Goal: Task Accomplishment & Management: Use online tool/utility

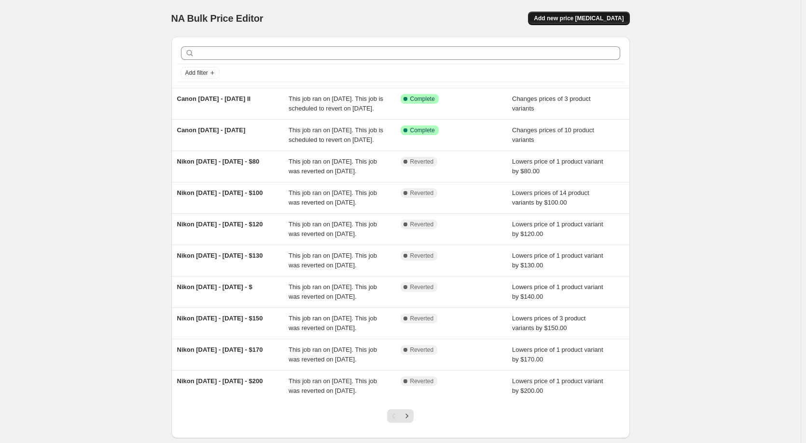
click at [602, 18] on span "Add new price [MEDICAL_DATA]" at bounding box center [579, 18] width 90 height 8
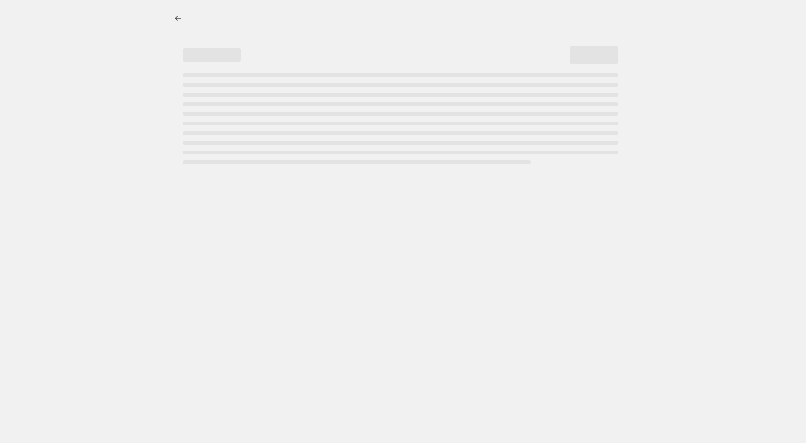
select select "percentage"
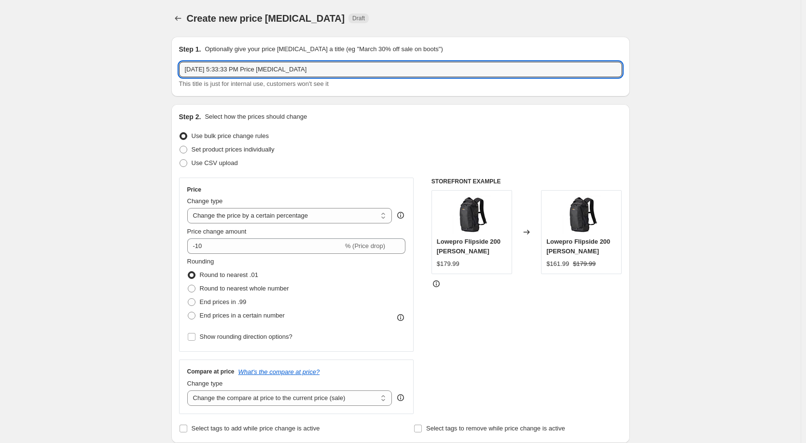
drag, startPoint x: 325, startPoint y: 67, endPoint x: 24, endPoint y: 79, distance: 301.4
type input "Sept - [DATE] Olympus"
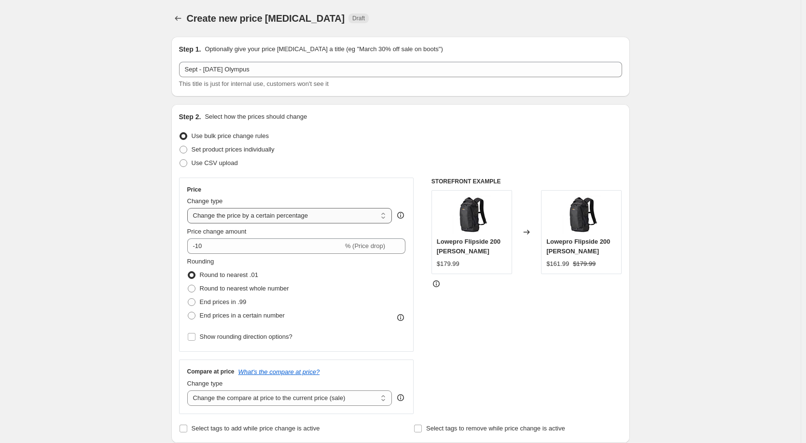
click at [292, 217] on select "Change the price to a certain amount Change the price by a certain amount Chang…" at bounding box center [289, 215] width 205 height 15
click at [225, 147] on span "Set product prices individually" at bounding box center [233, 149] width 83 height 7
click at [180, 146] on input "Set product prices individually" at bounding box center [180, 146] width 0 height 0
radio input "true"
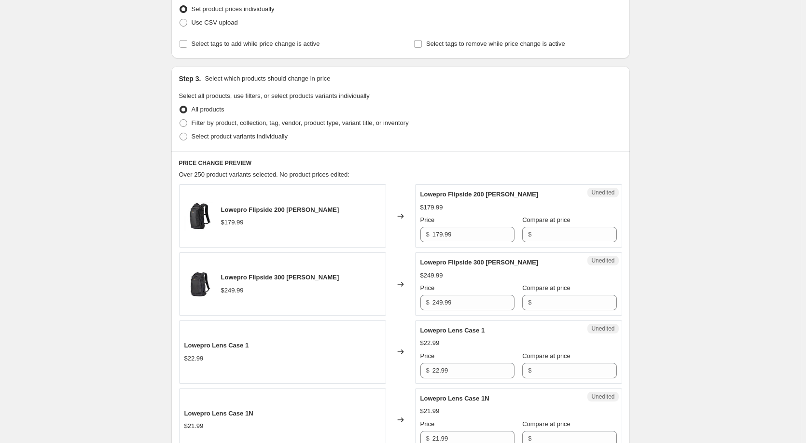
scroll to position [145, 0]
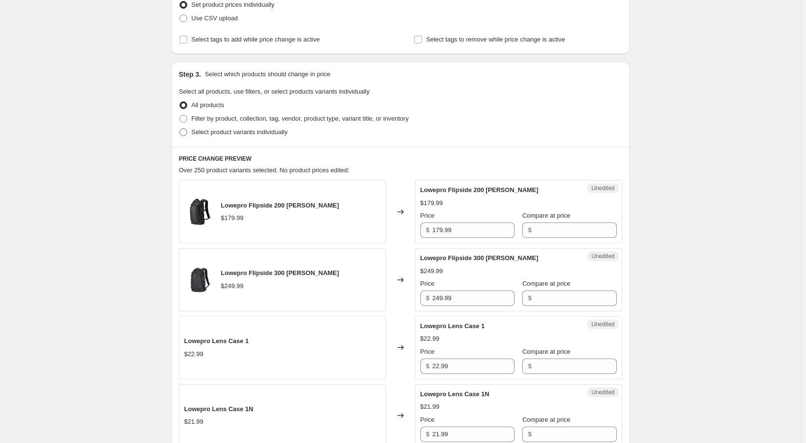
click at [222, 130] on span "Select product variants individually" at bounding box center [240, 131] width 96 height 7
click at [180, 129] on input "Select product variants individually" at bounding box center [180, 128] width 0 height 0
radio input "true"
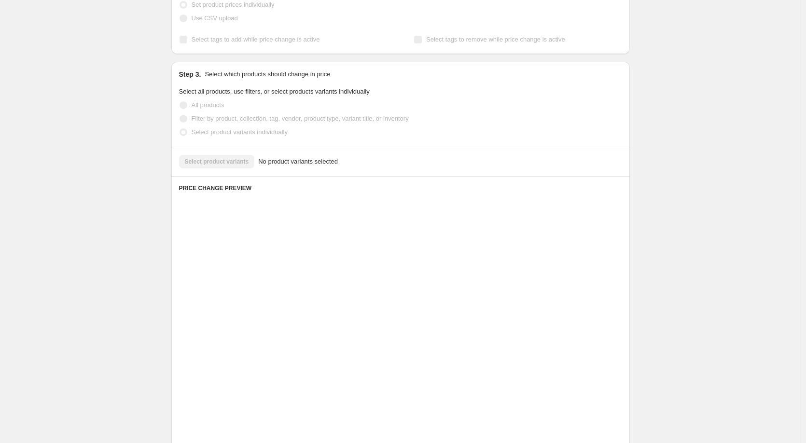
scroll to position [64, 0]
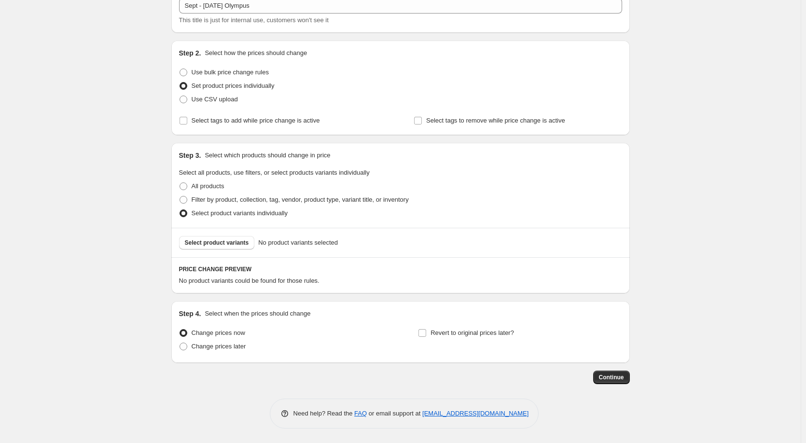
click at [220, 163] on div "Step 3. Select which products should change in price Select all products, use f…" at bounding box center [400, 185] width 458 height 85
click at [202, 243] on span "Select product variants" at bounding box center [217, 243] width 64 height 8
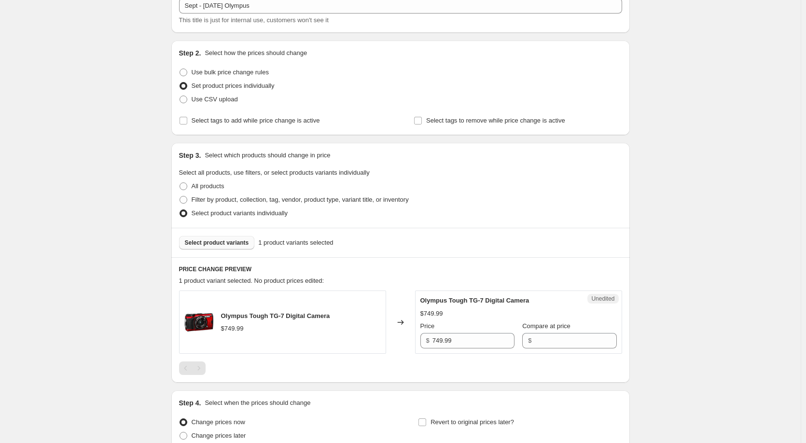
scroll to position [153, 0]
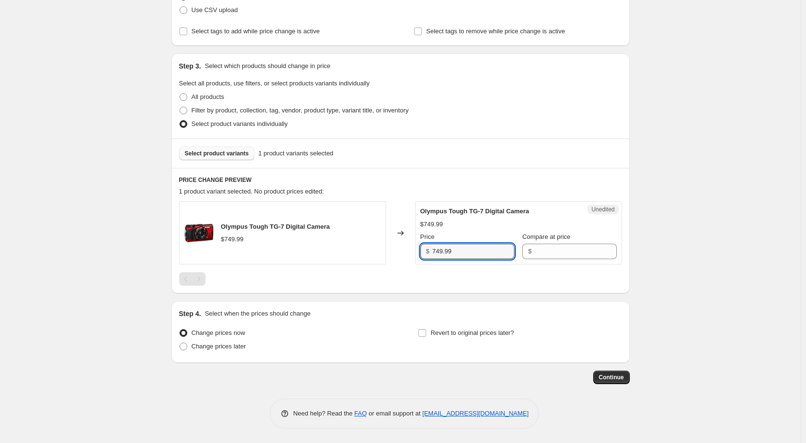
drag, startPoint x: 485, startPoint y: 257, endPoint x: 372, endPoint y: 264, distance: 113.6
click at [372, 264] on div "Olympus Tough TG-7 Digital Camera $749.99 Changed to Unedited Olympus Tough TG-…" at bounding box center [400, 232] width 443 height 63
type input "699.99"
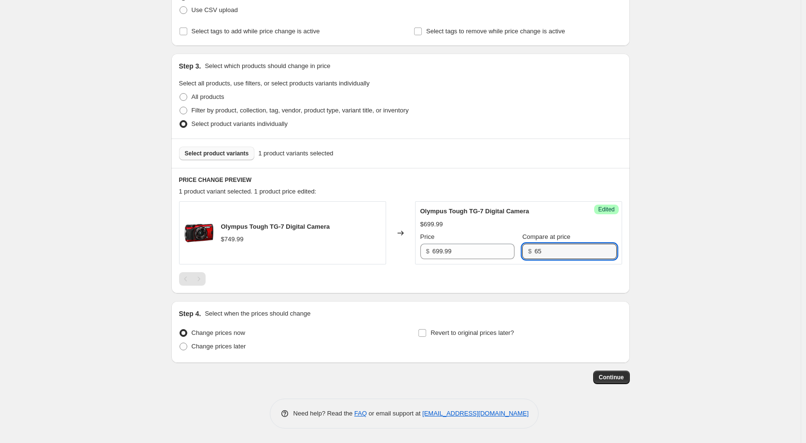
type input "6"
type input "749.99"
click at [494, 330] on span "Revert to original prices later?" at bounding box center [471, 332] width 83 height 7
click at [426, 330] on input "Revert to original prices later?" at bounding box center [422, 333] width 8 height 8
checkbox input "true"
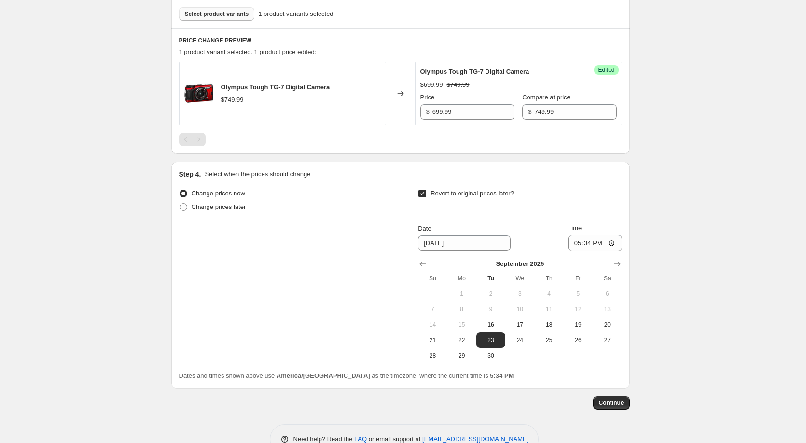
scroll to position [298, 0]
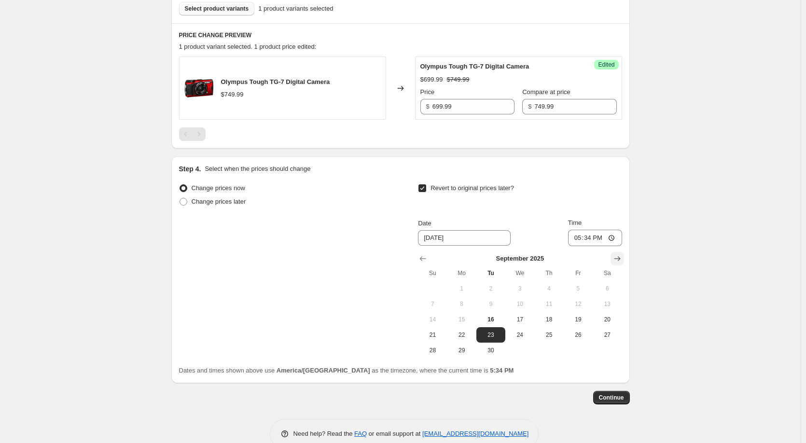
click at [620, 257] on icon "Show next month, October 2025" at bounding box center [617, 259] width 10 height 10
click at [442, 319] on span "12" at bounding box center [432, 320] width 21 height 8
type input "10/12/2025"
click at [580, 239] on input "17:34" at bounding box center [595, 238] width 54 height 16
type input "23:59"
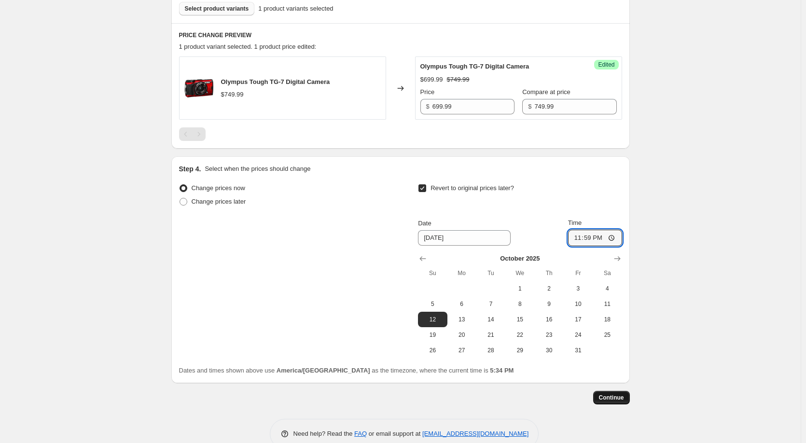
click at [612, 397] on span "Continue" at bounding box center [611, 398] width 25 height 8
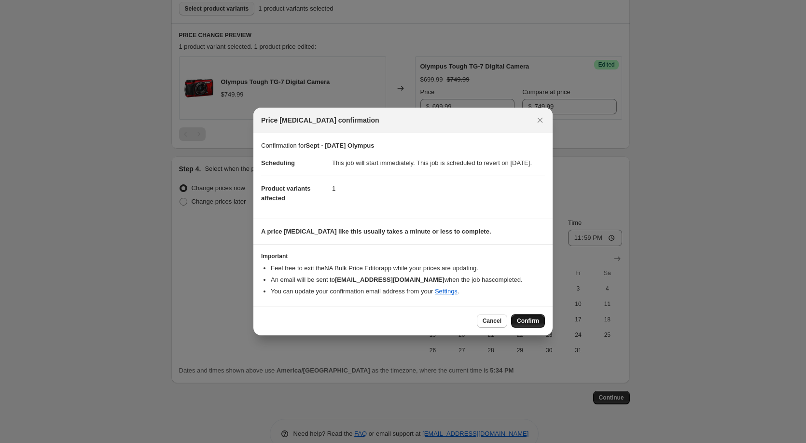
click at [534, 322] on span "Confirm" at bounding box center [528, 321] width 22 height 8
